Goal: Task Accomplishment & Management: Manage account settings

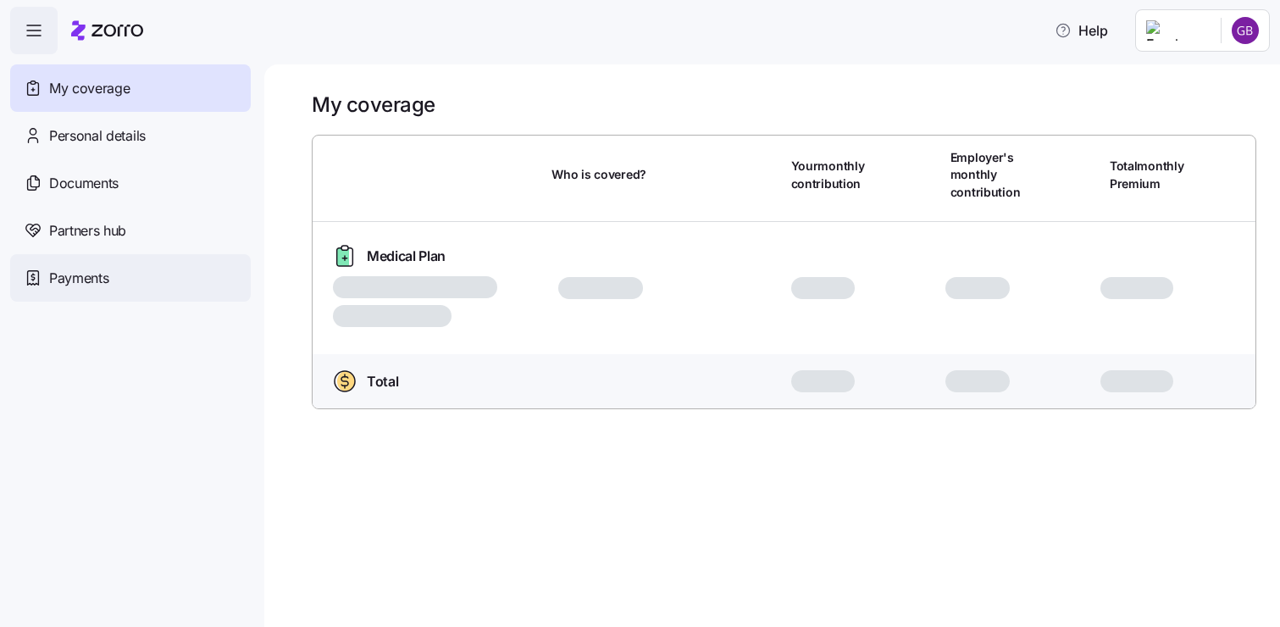
click at [78, 287] on span "Payments" at bounding box center [78, 278] width 59 height 21
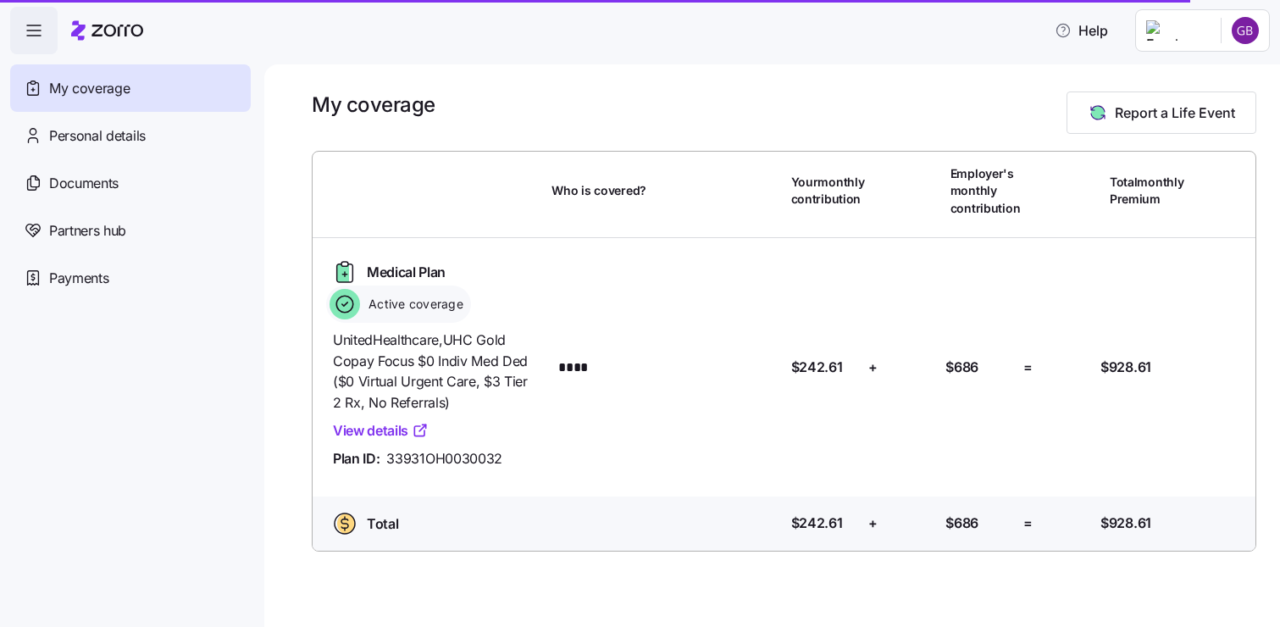
click at [40, 27] on icon "button" at bounding box center [34, 30] width 20 height 20
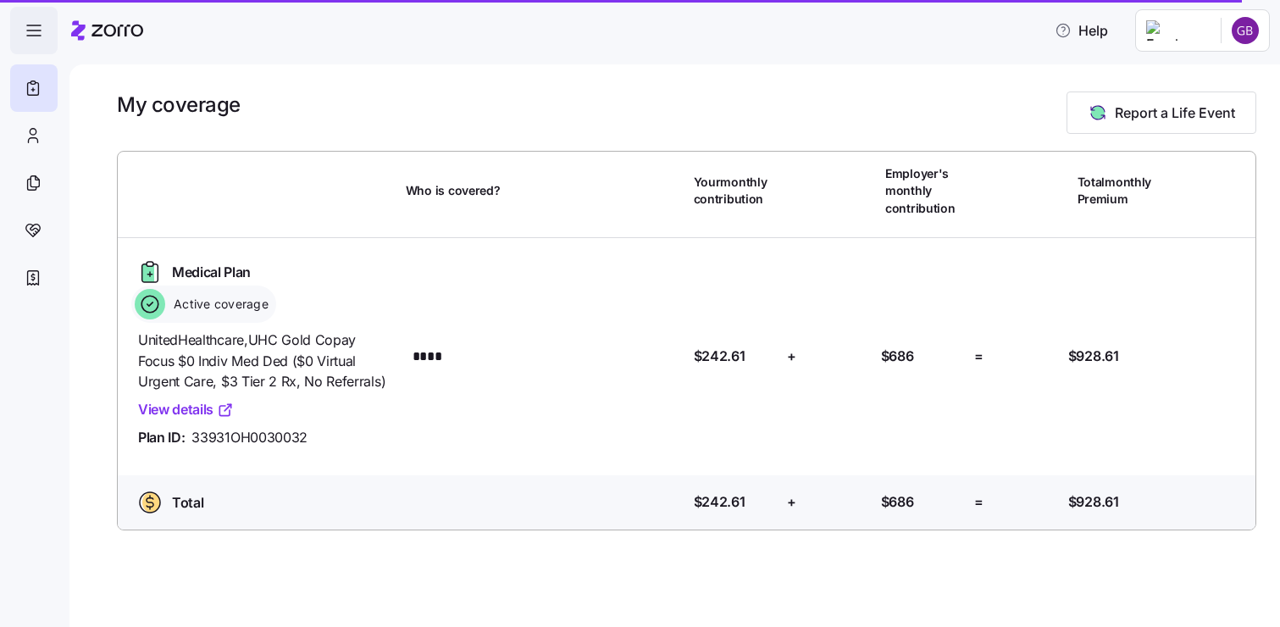
click at [40, 27] on icon "button" at bounding box center [34, 30] width 20 height 20
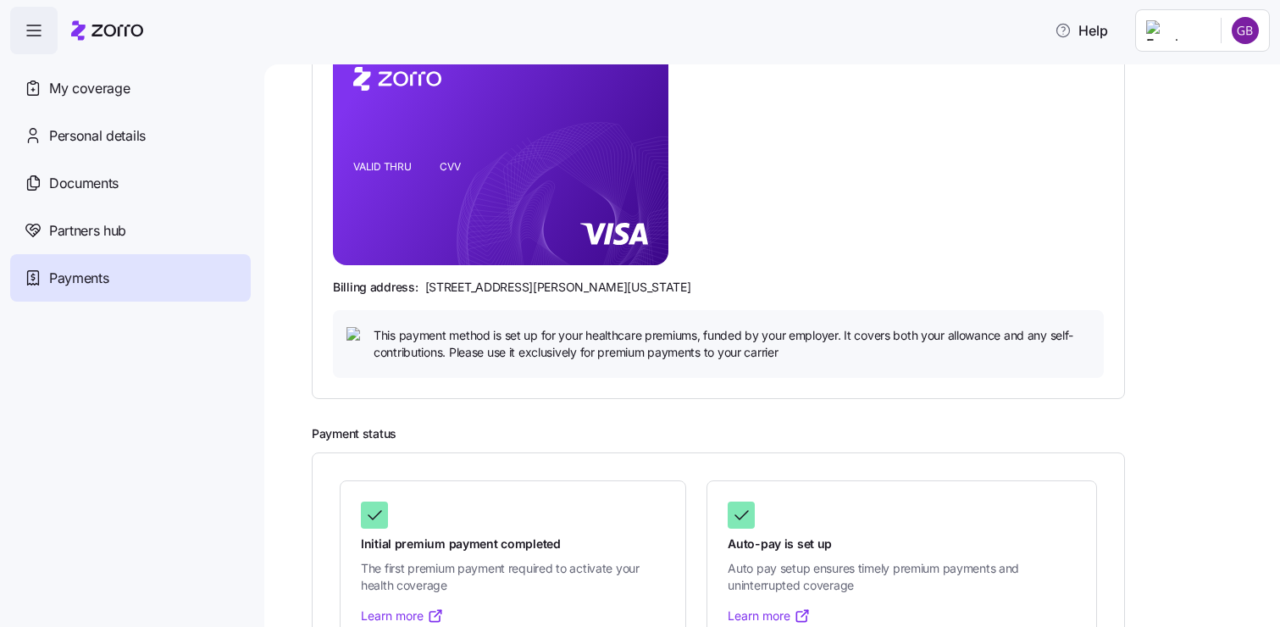
scroll to position [330, 0]
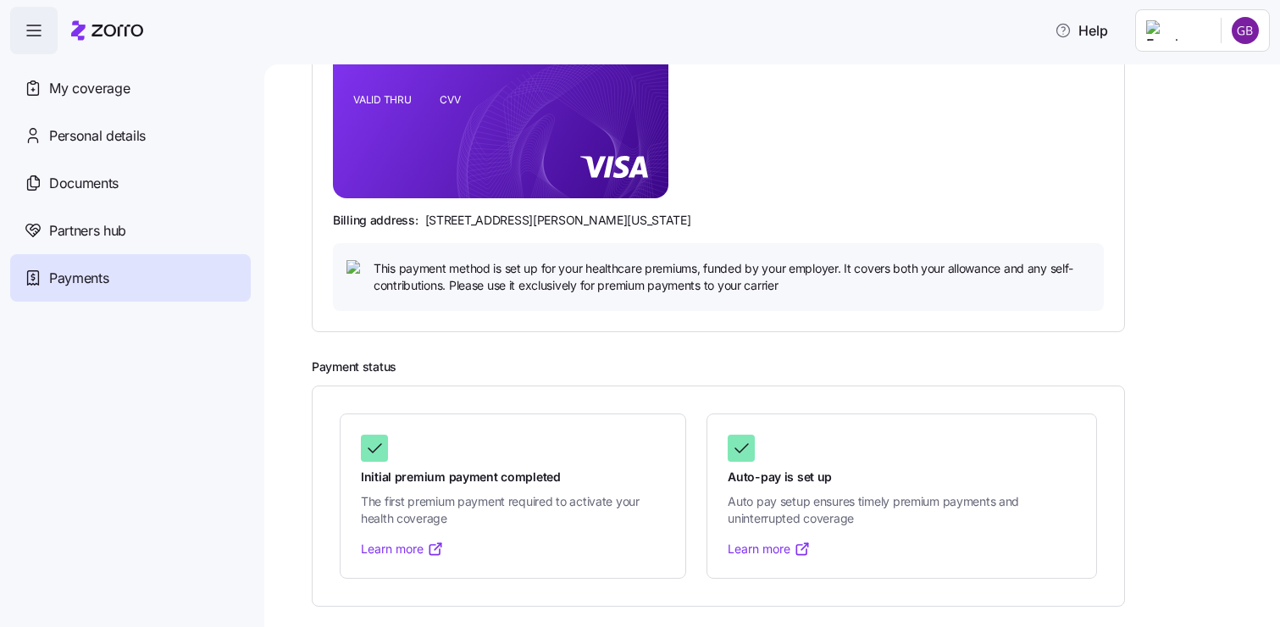
click at [193, 457] on nav "My coverage Personal details Documents Partners hub Payments" at bounding box center [132, 340] width 264 height 573
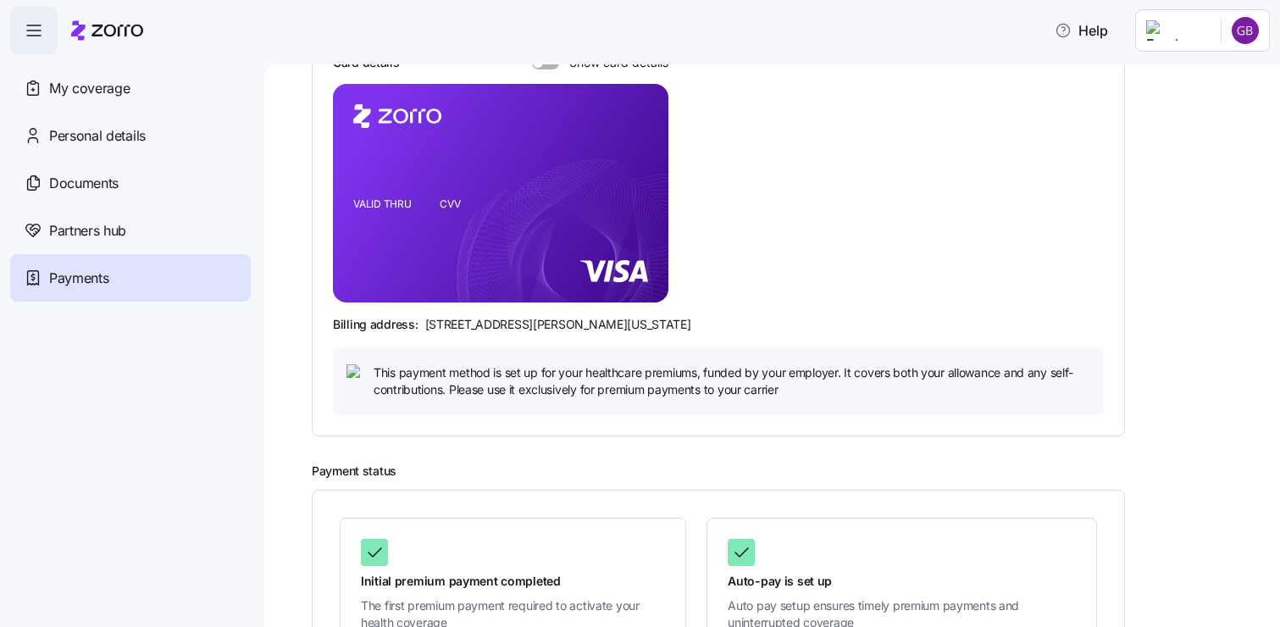
scroll to position [164, 0]
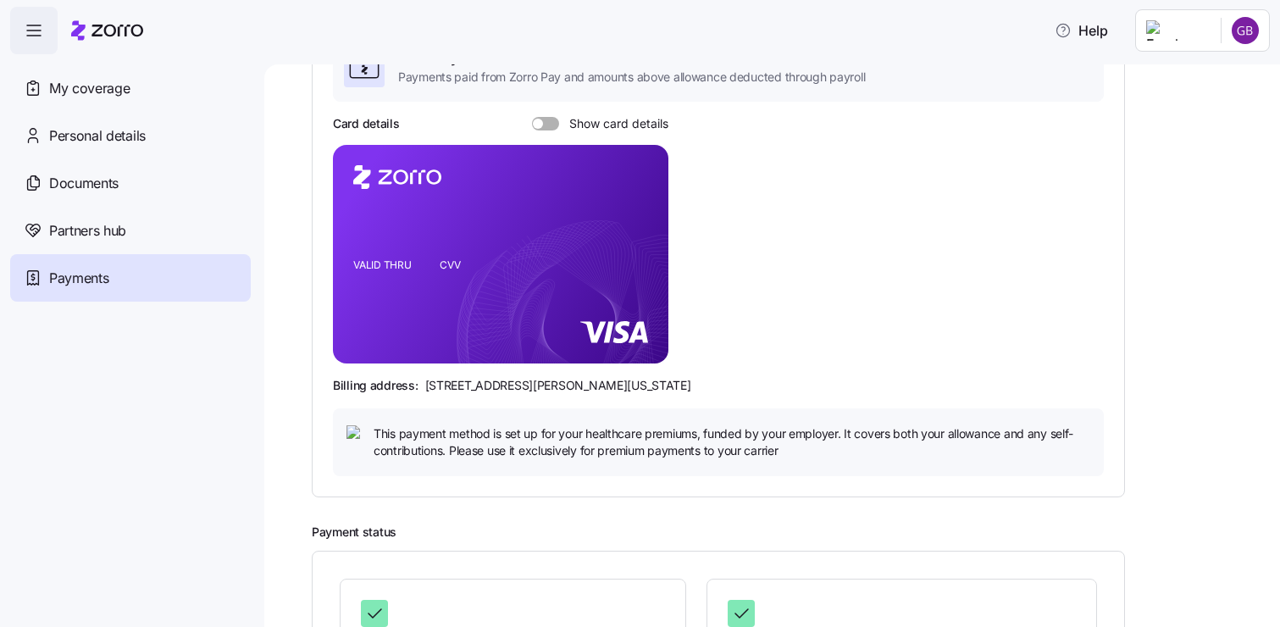
drag, startPoint x: 1271, startPoint y: 397, endPoint x: 1259, endPoint y: 247, distance: 150.5
click at [1259, 247] on div "Payments 07/01/2025 - 12/31/2025 Payment method Zorro Pay Payments paid from Zo…" at bounding box center [772, 345] width 1016 height 563
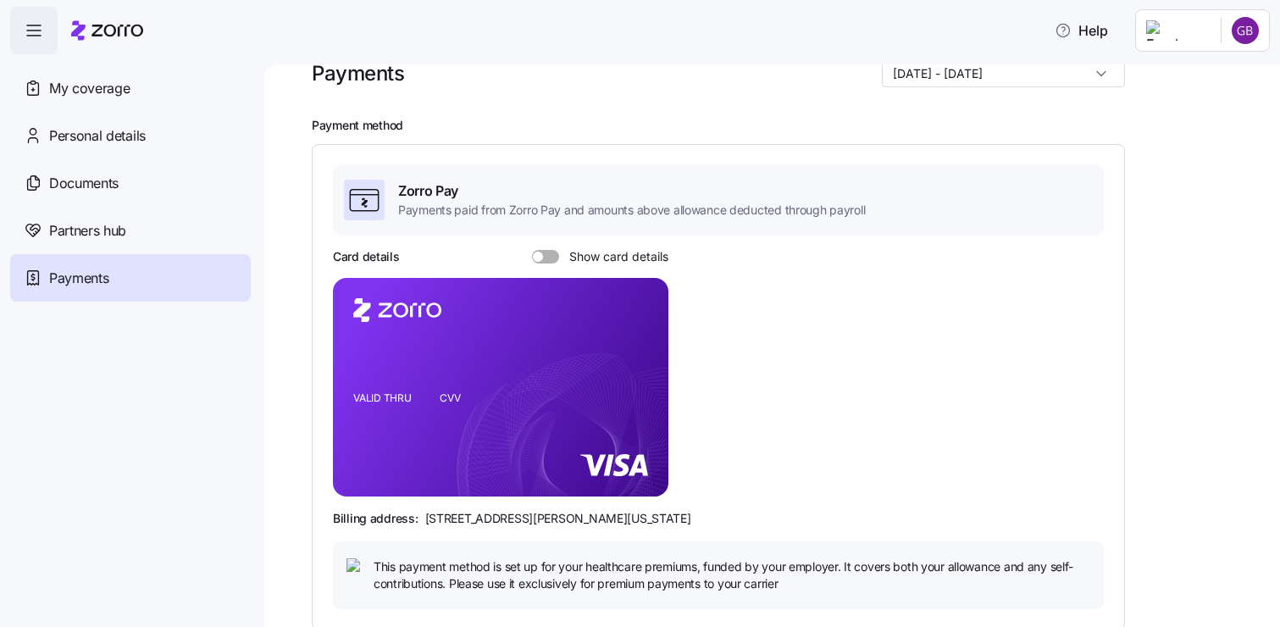
scroll to position [0, 0]
